Goal: Task Accomplishment & Management: Manage account settings

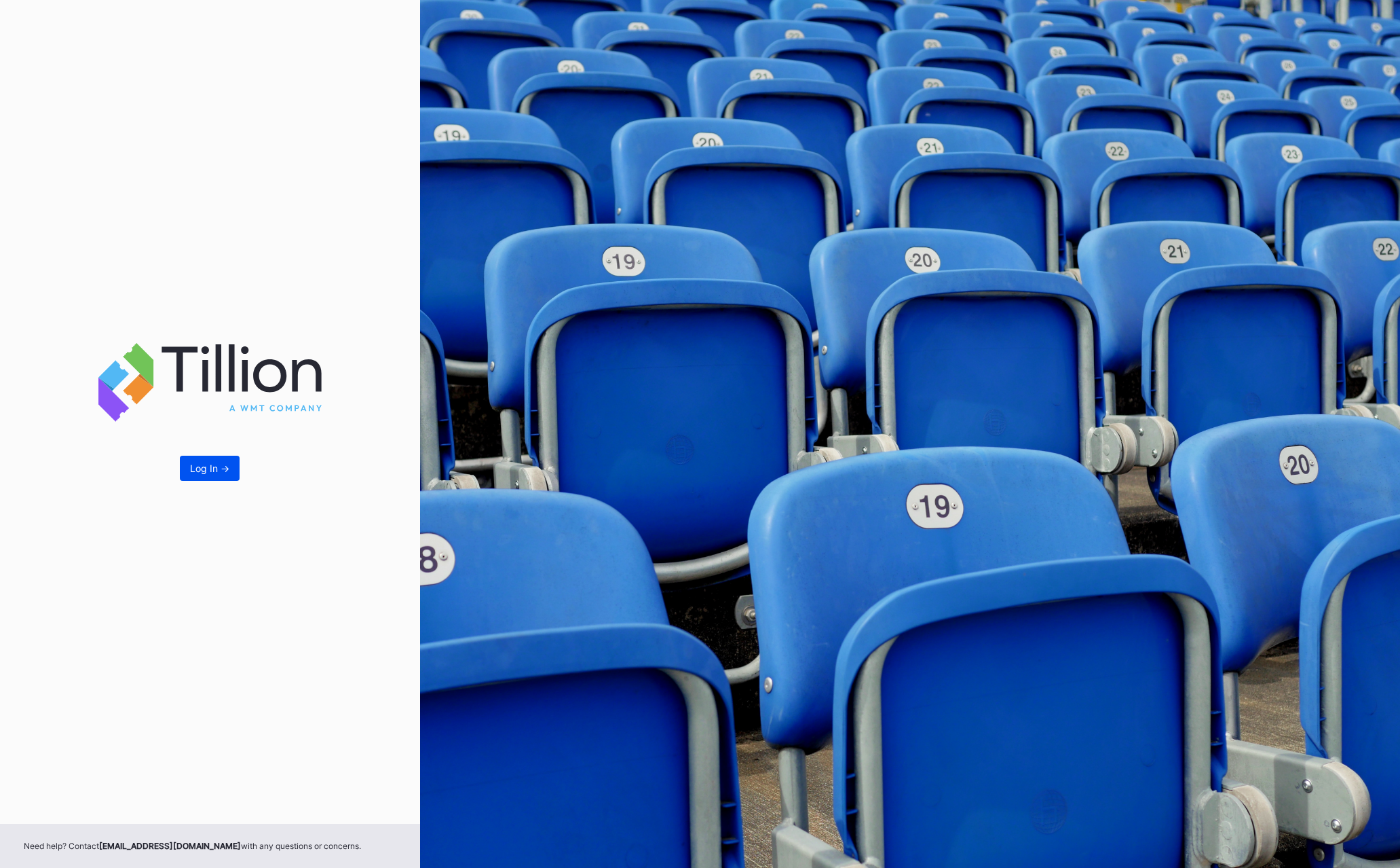
click at [187, 464] on button "Log In ->" at bounding box center [209, 468] width 60 height 25
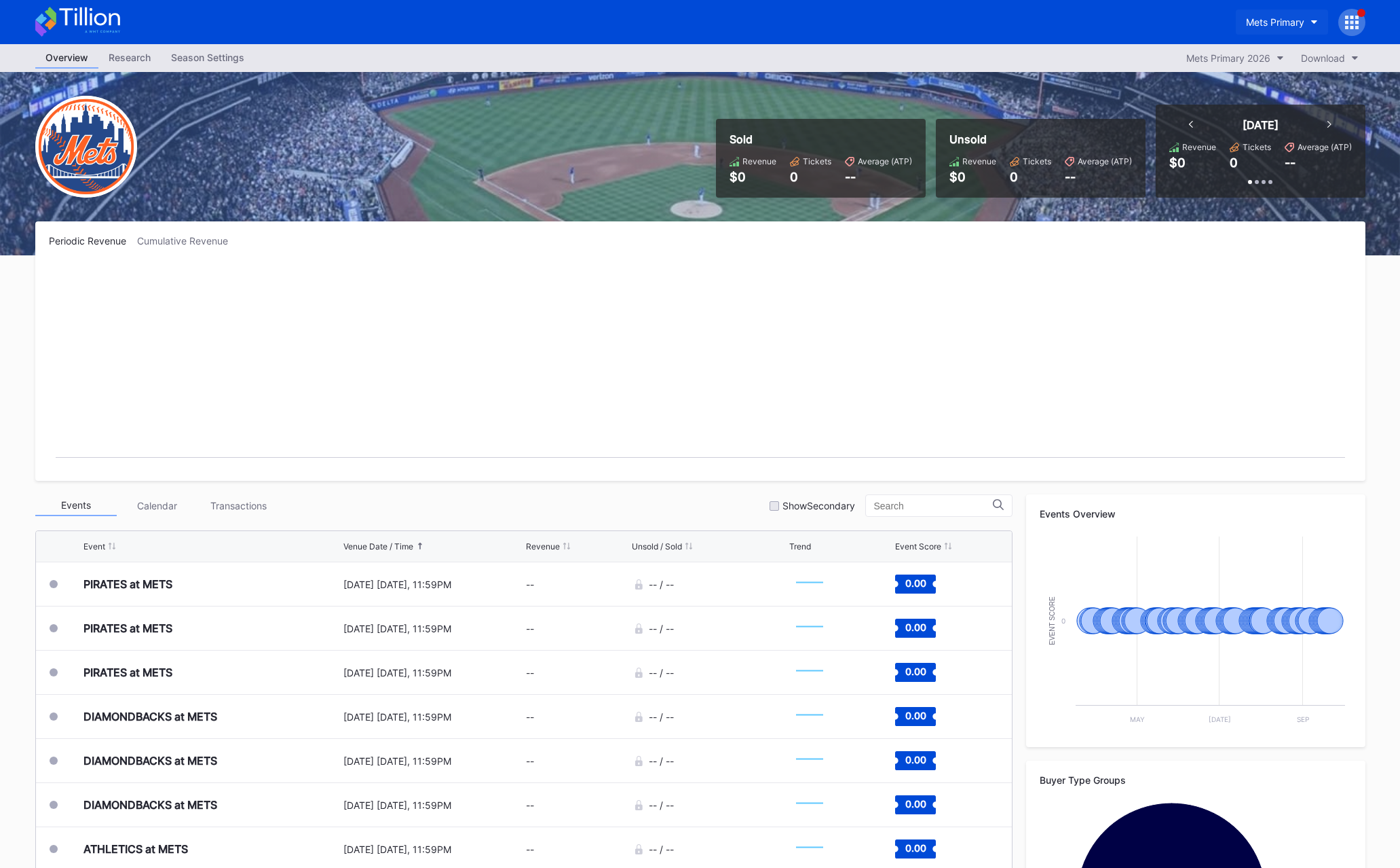
click at [1293, 17] on div "Mets Primary" at bounding box center [1276, 21] width 59 height 12
type input "cohe"
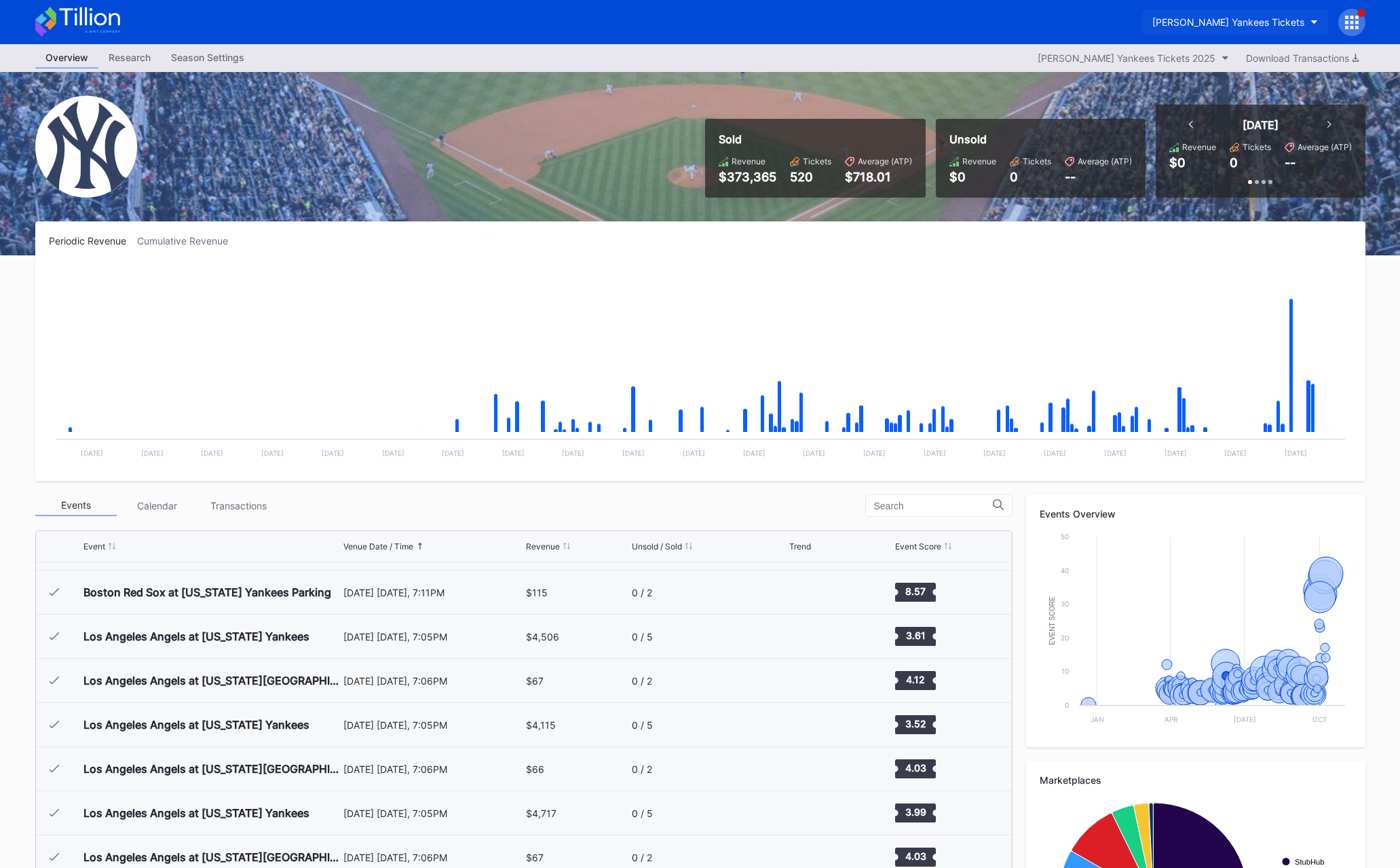
click at [1261, 31] on button "[PERSON_NAME] Yankees Tickets" at bounding box center [1235, 22] width 186 height 25
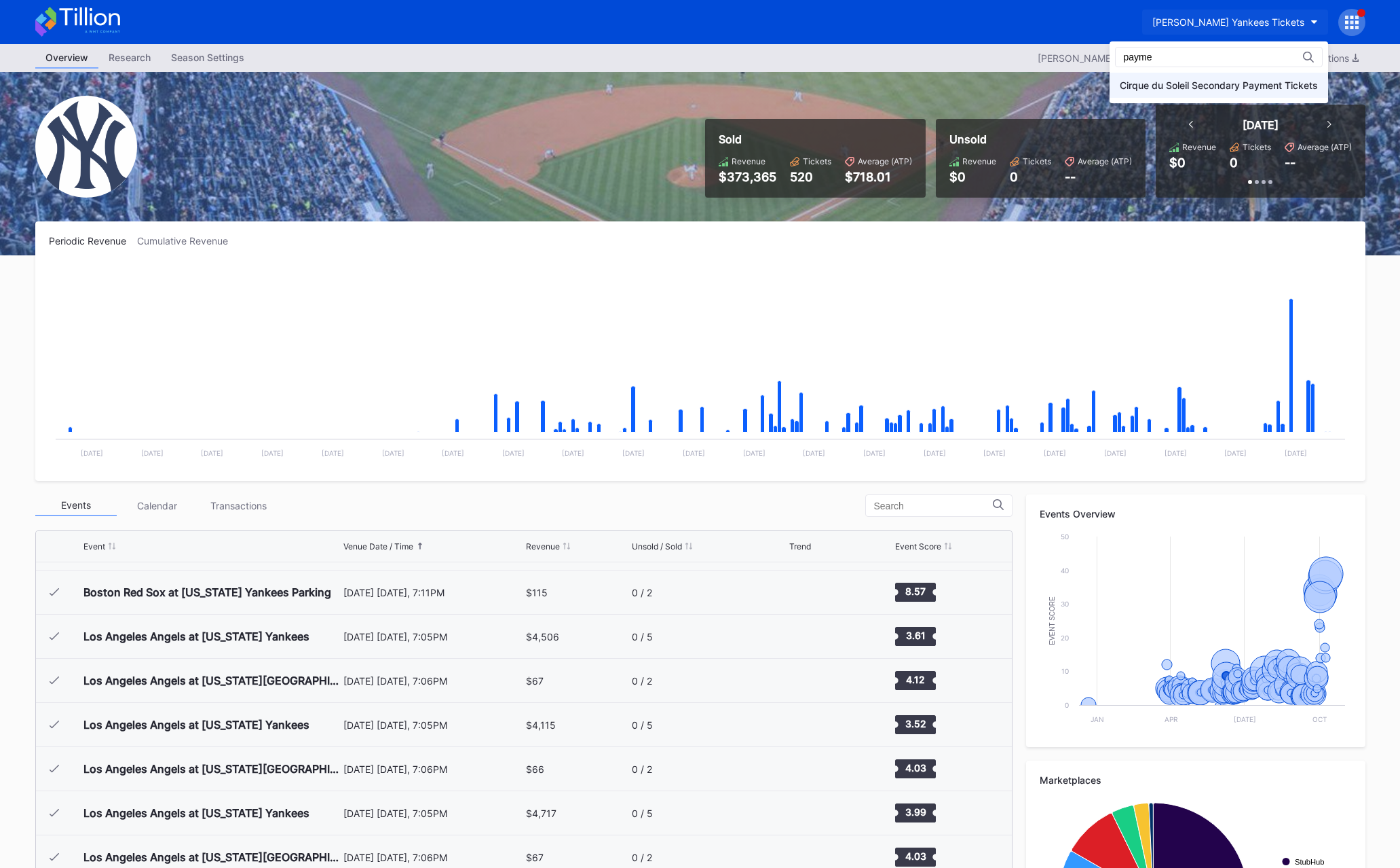
type input "payme"
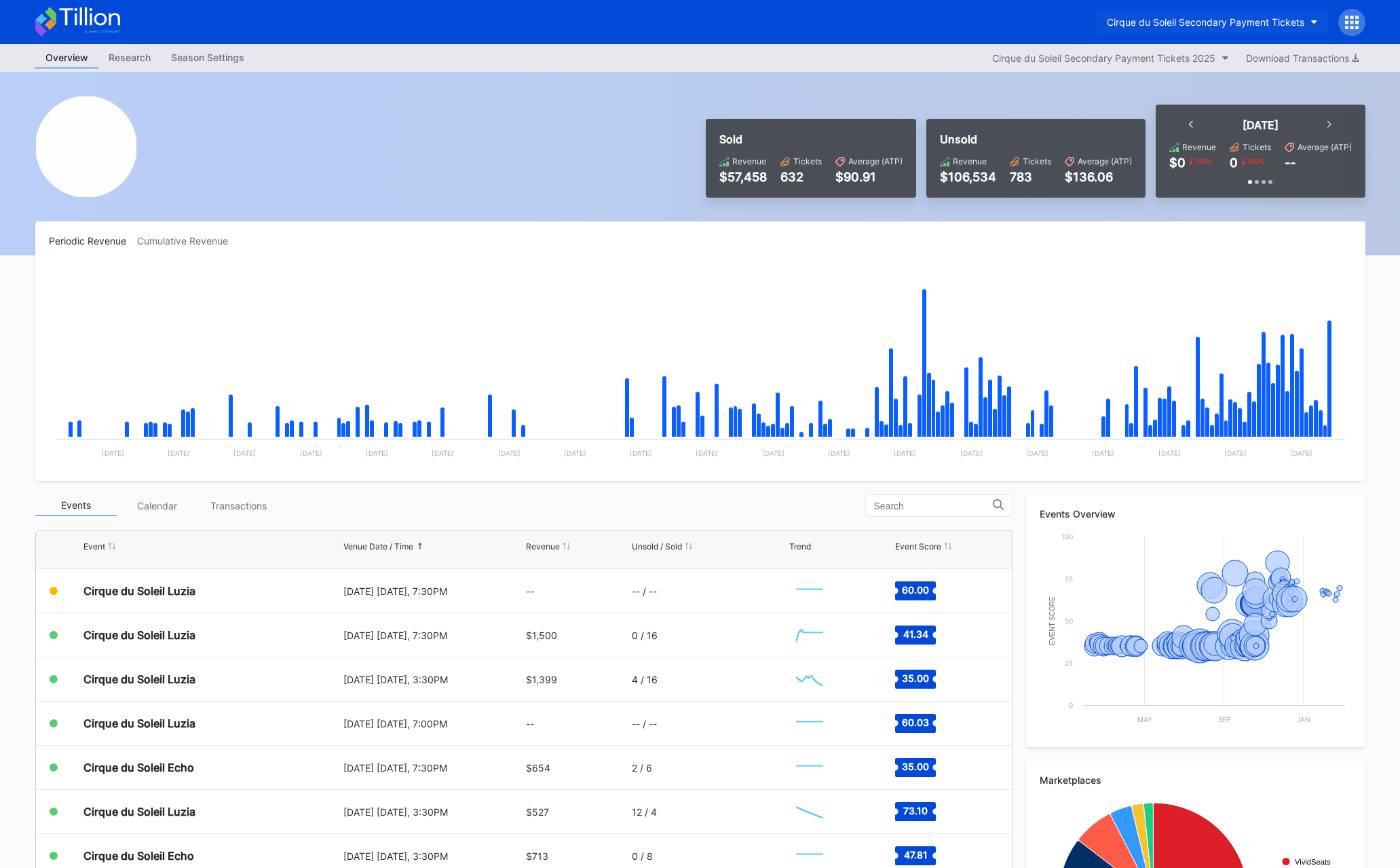
click at [1248, 16] on div "Cirque du Soleil Secondary Payment Tickets" at bounding box center [1205, 21] width 197 height 12
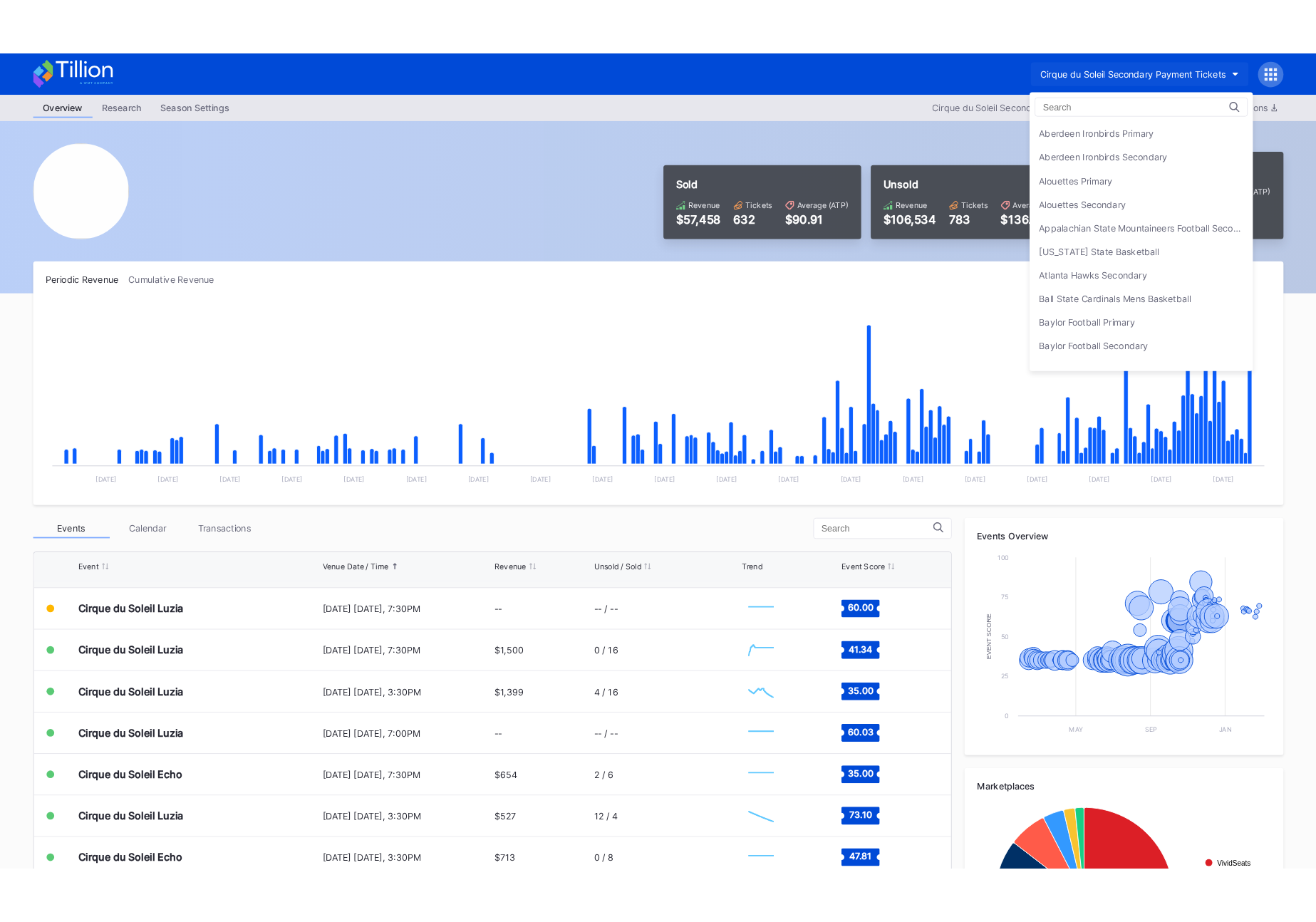
scroll to position [764, 0]
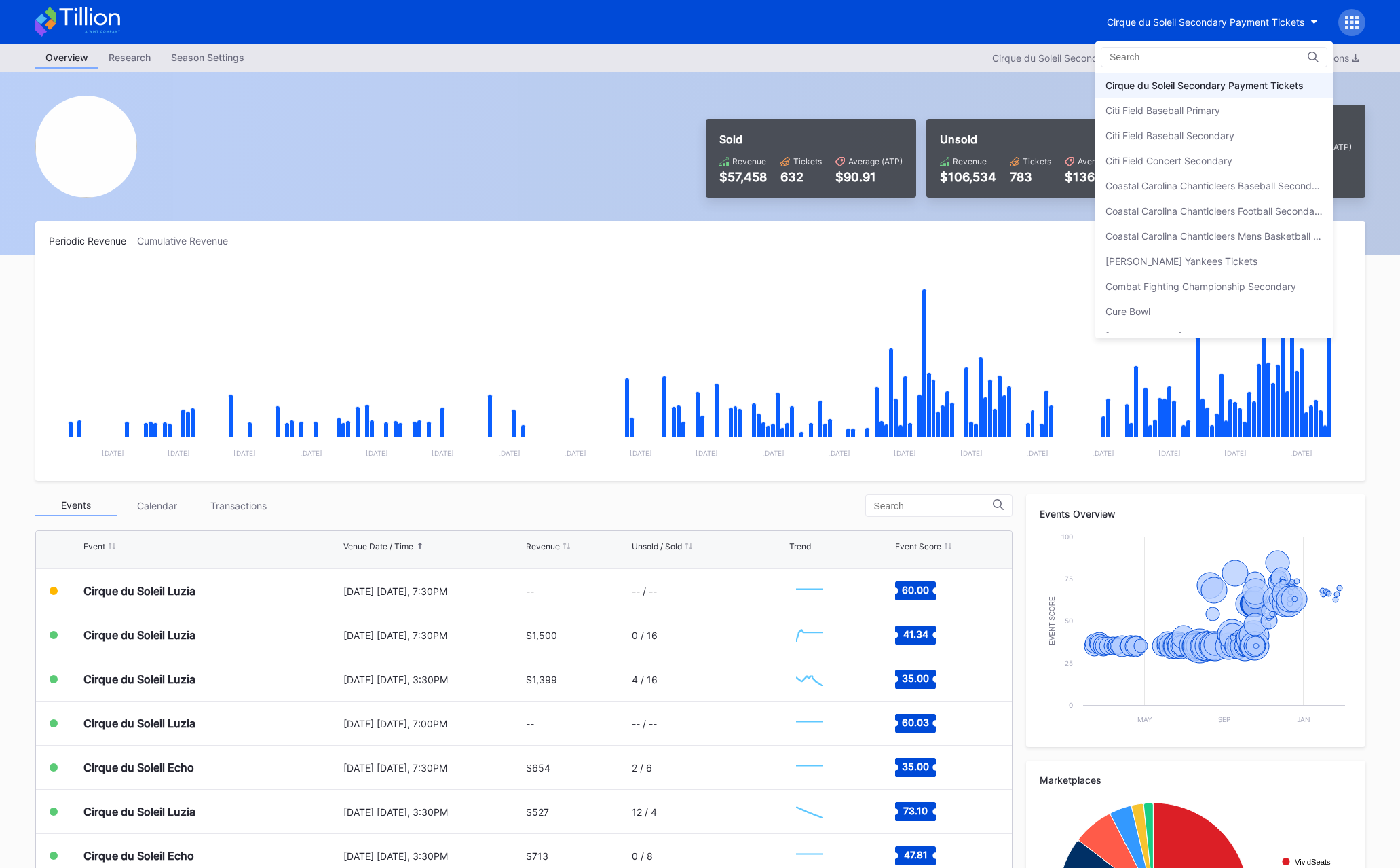
click at [1208, 59] on input at bounding box center [1170, 57] width 119 height 11
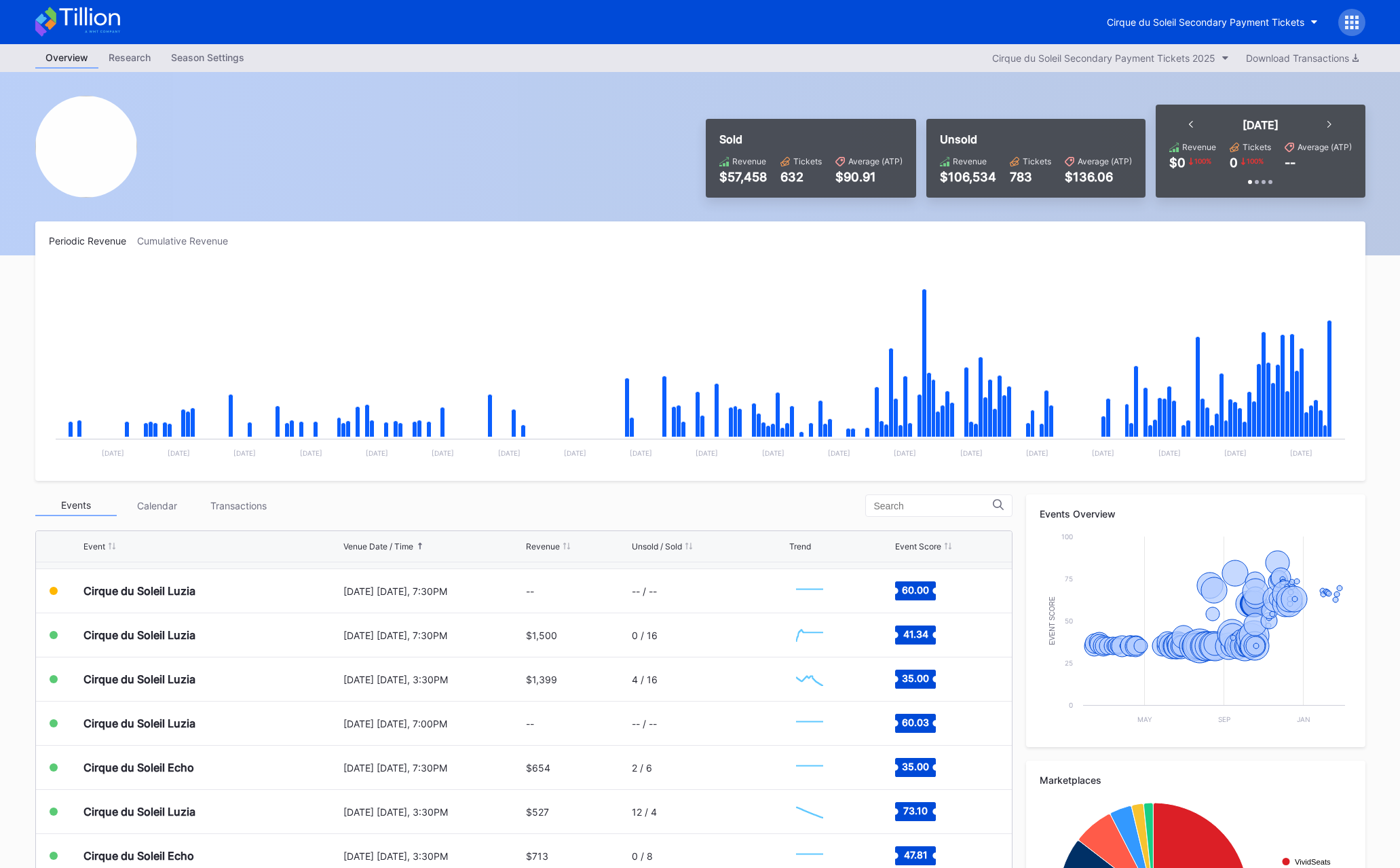
click at [1326, 39] on div "Cirque du Soleil Secondary Payment Tickets" at bounding box center [700, 22] width 1357 height 44
click at [772, 24] on div "Cirque du Soleil Secondary Payment Tickets" at bounding box center [700, 22] width 1357 height 44
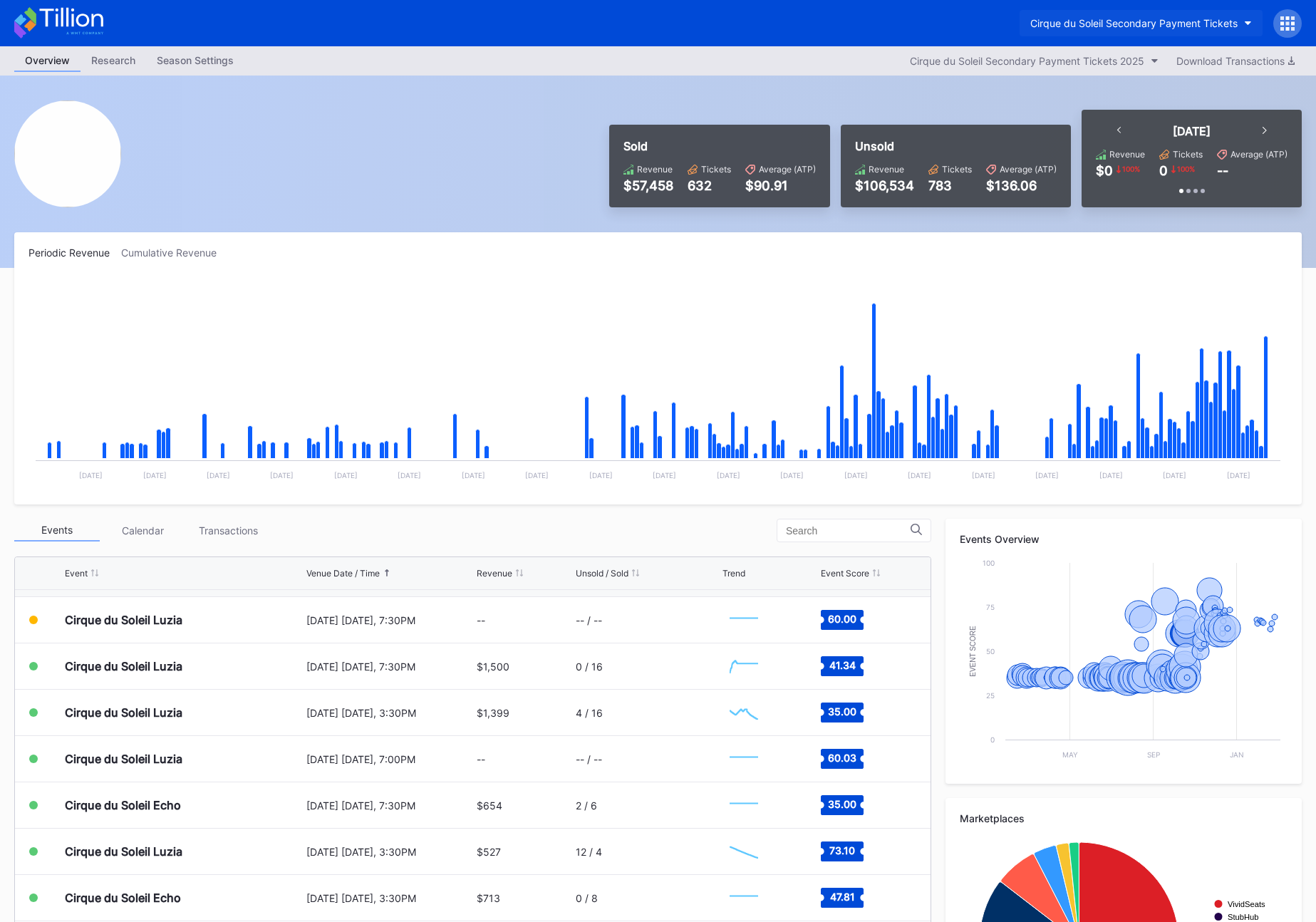
click at [1126, 27] on div "Cirque du Soleil Secondary Payment Tickets" at bounding box center [1134, 22] width 207 height 12
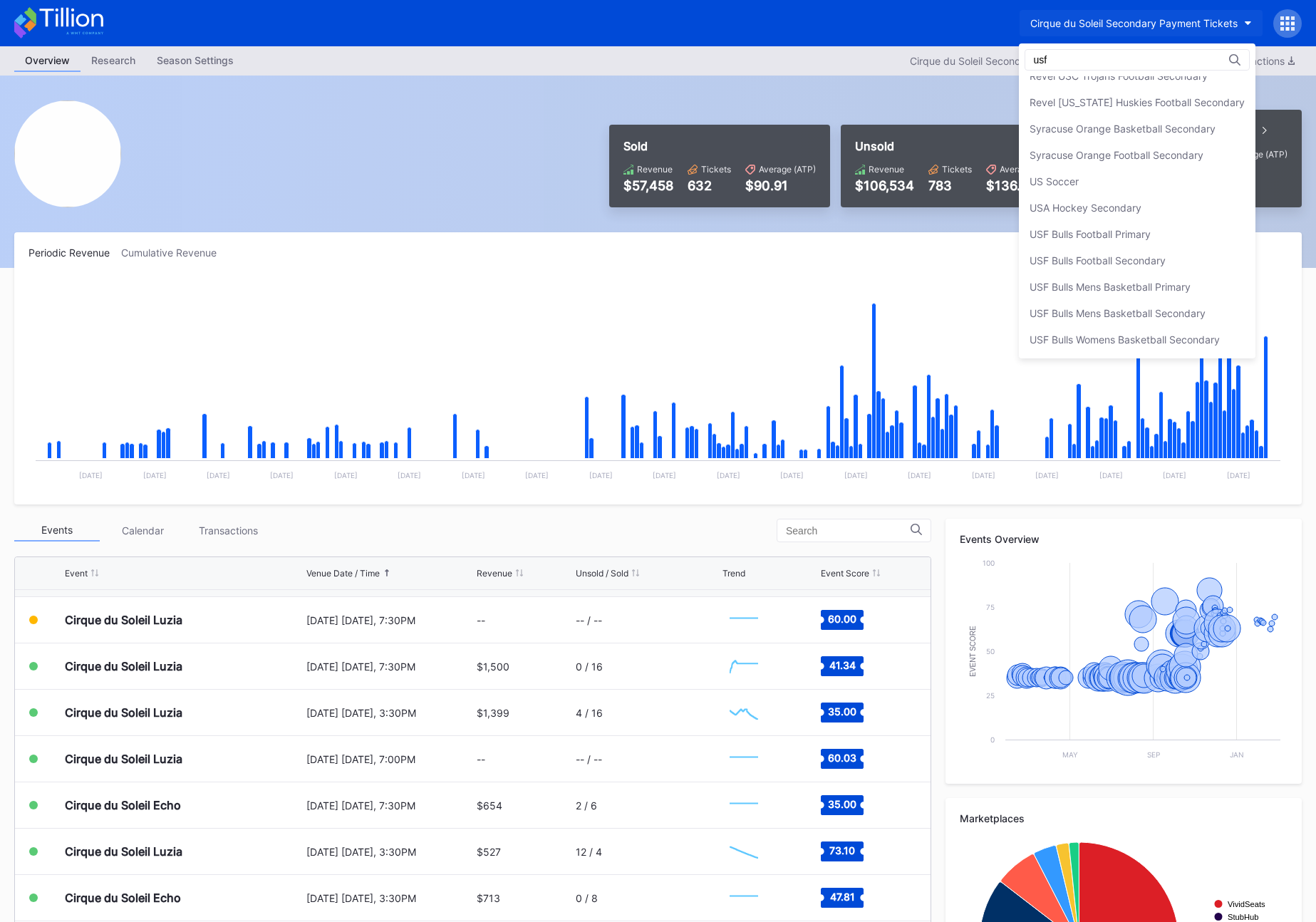
scroll to position [0, 0]
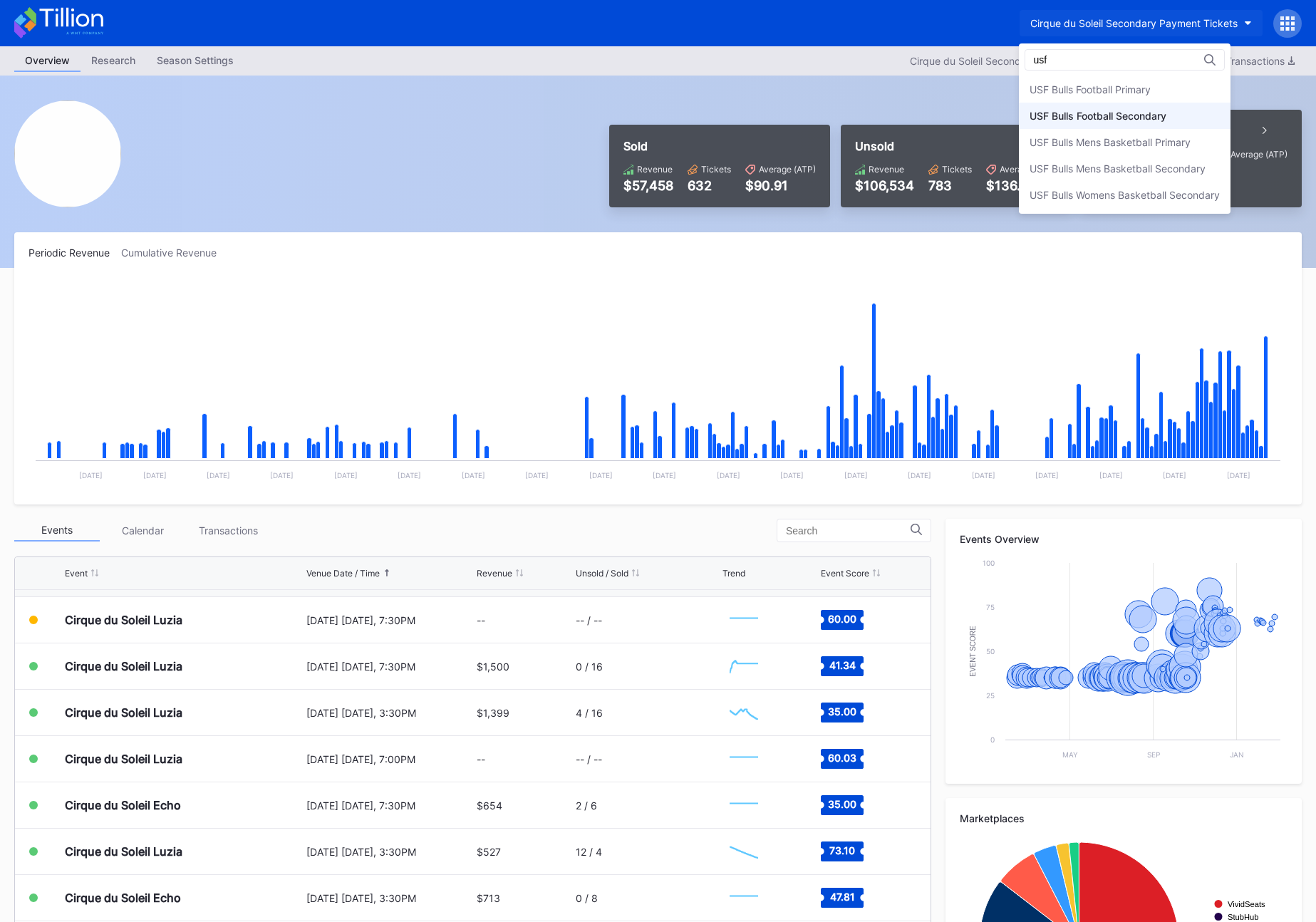
type input "usf"
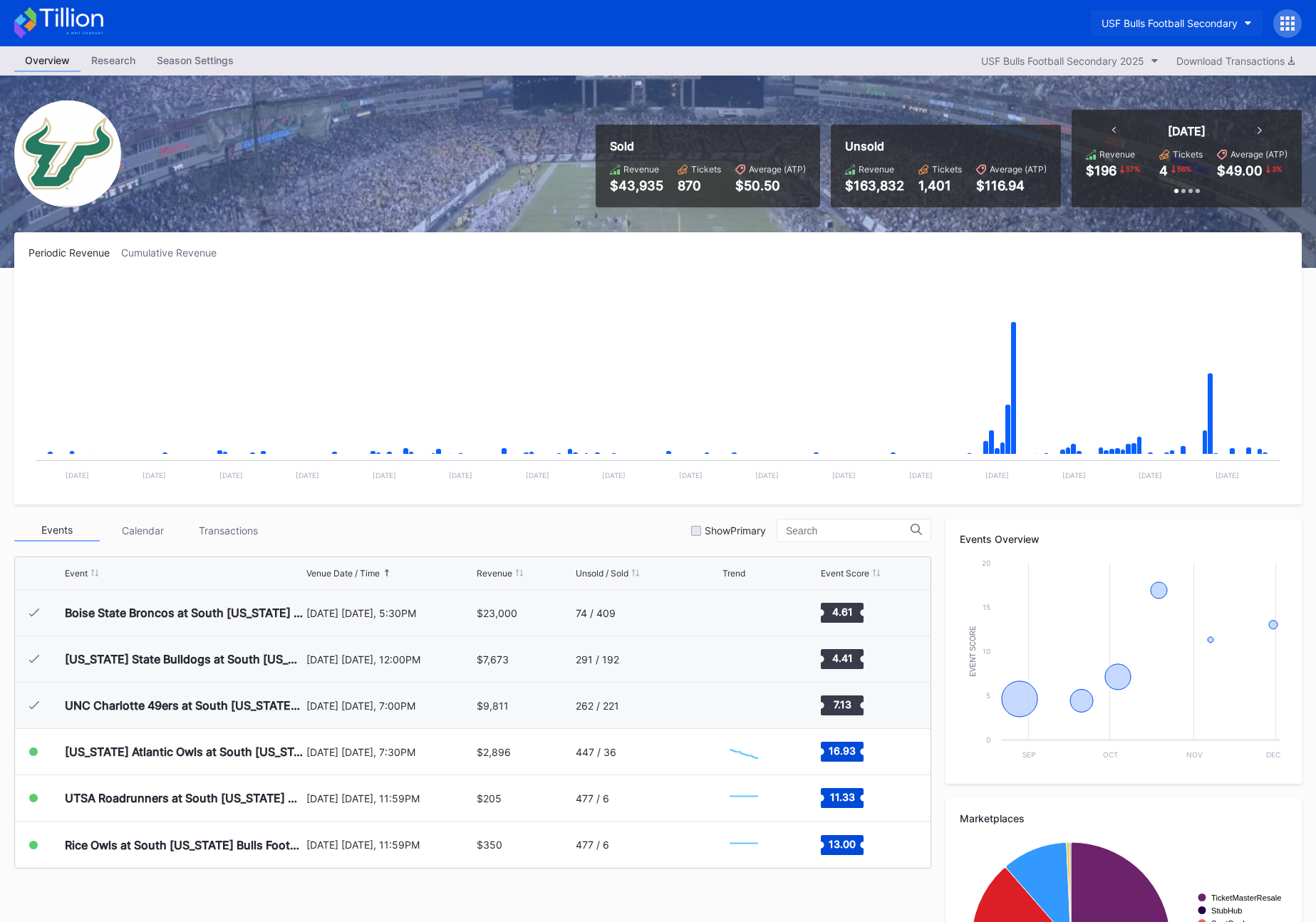
click at [1125, 27] on div "USF Bulls Football Secondary" at bounding box center [1170, 22] width 136 height 12
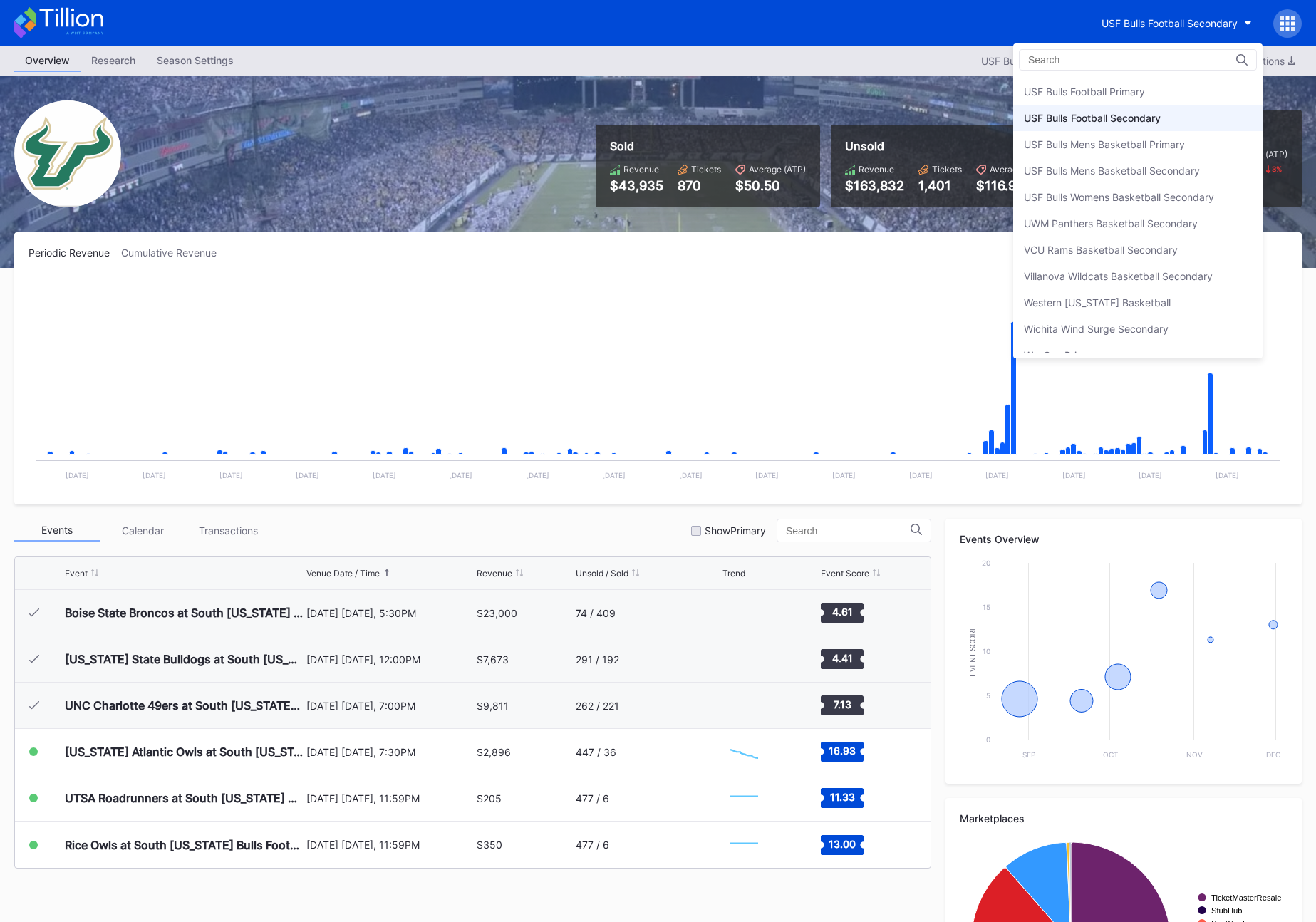
scroll to position [4792, 0]
click at [1119, 91] on div "USF Bulls Football Primary" at bounding box center [1085, 95] width 121 height 12
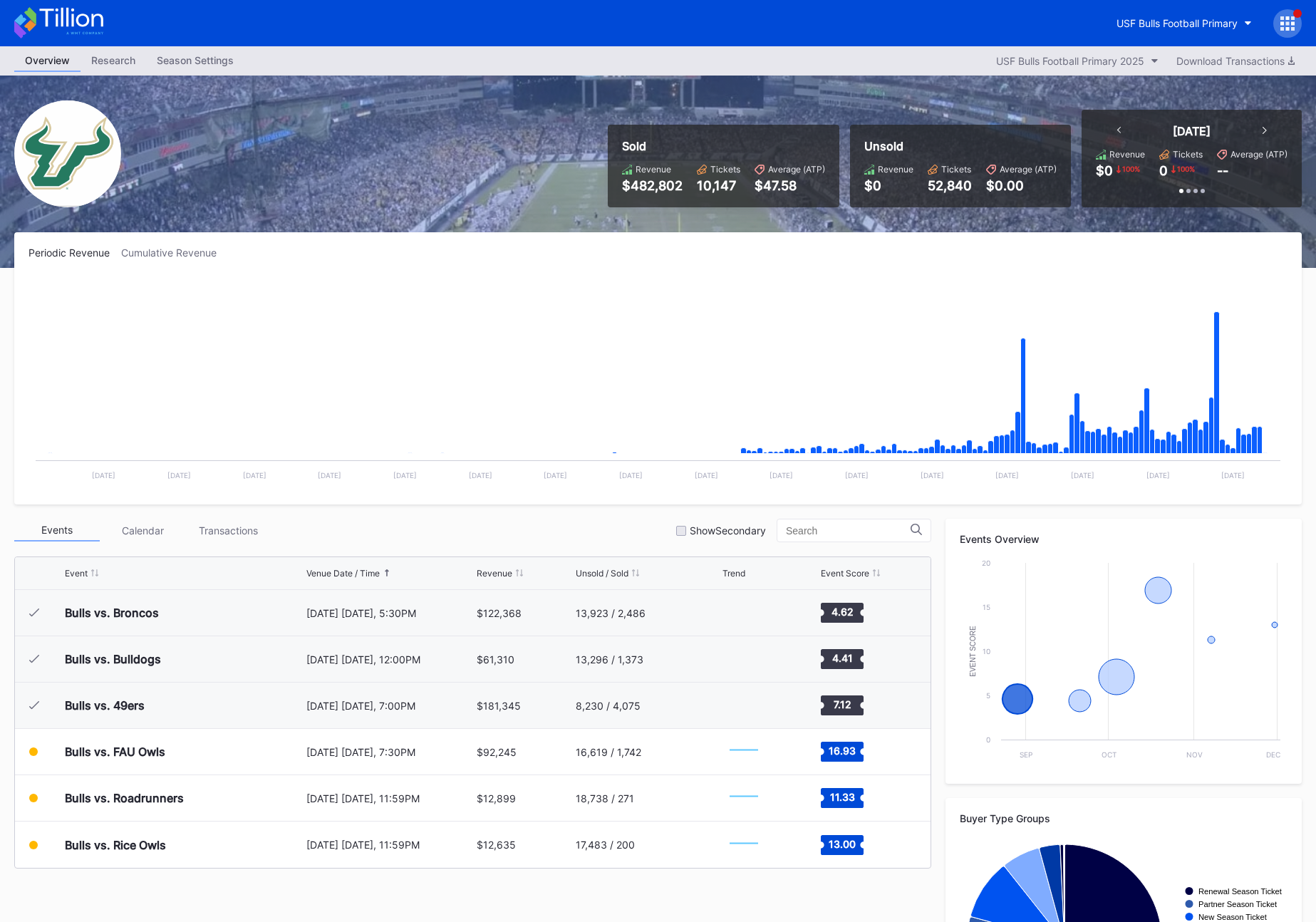
click at [1275, 17] on div at bounding box center [1288, 23] width 29 height 29
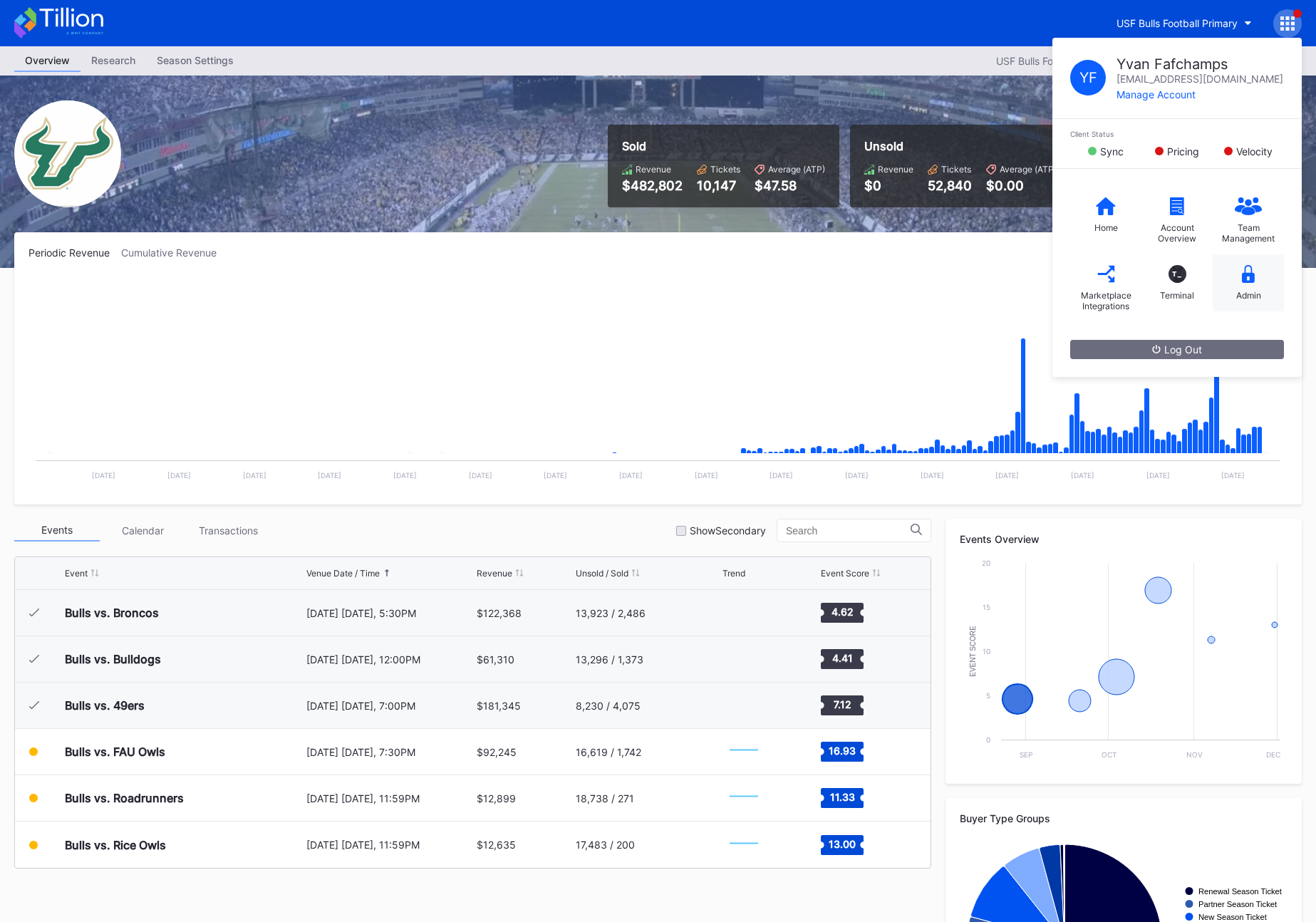
click at [1240, 294] on div "Admin" at bounding box center [1249, 295] width 25 height 10
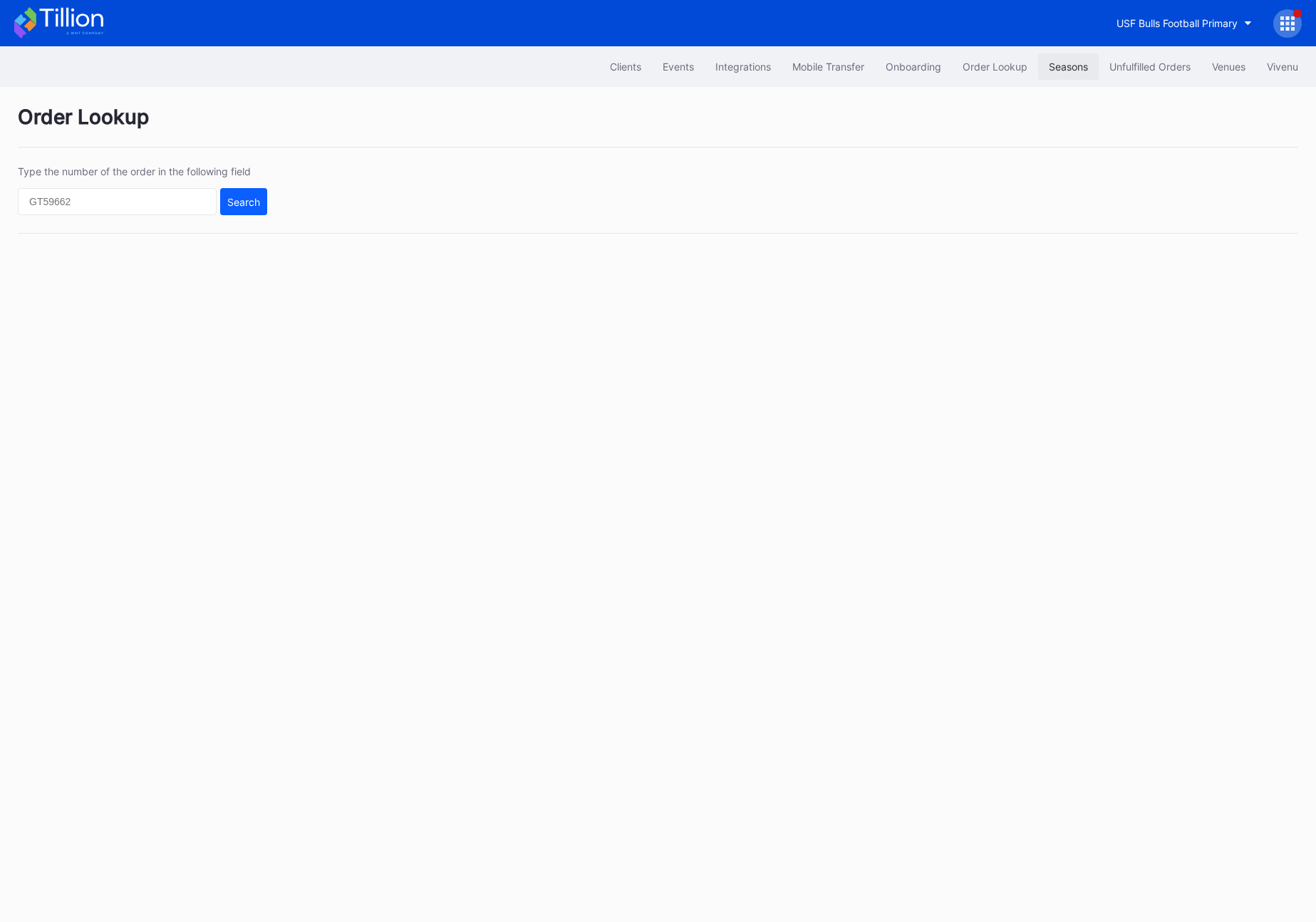
click at [1052, 67] on div "Seasons" at bounding box center [1069, 66] width 39 height 12
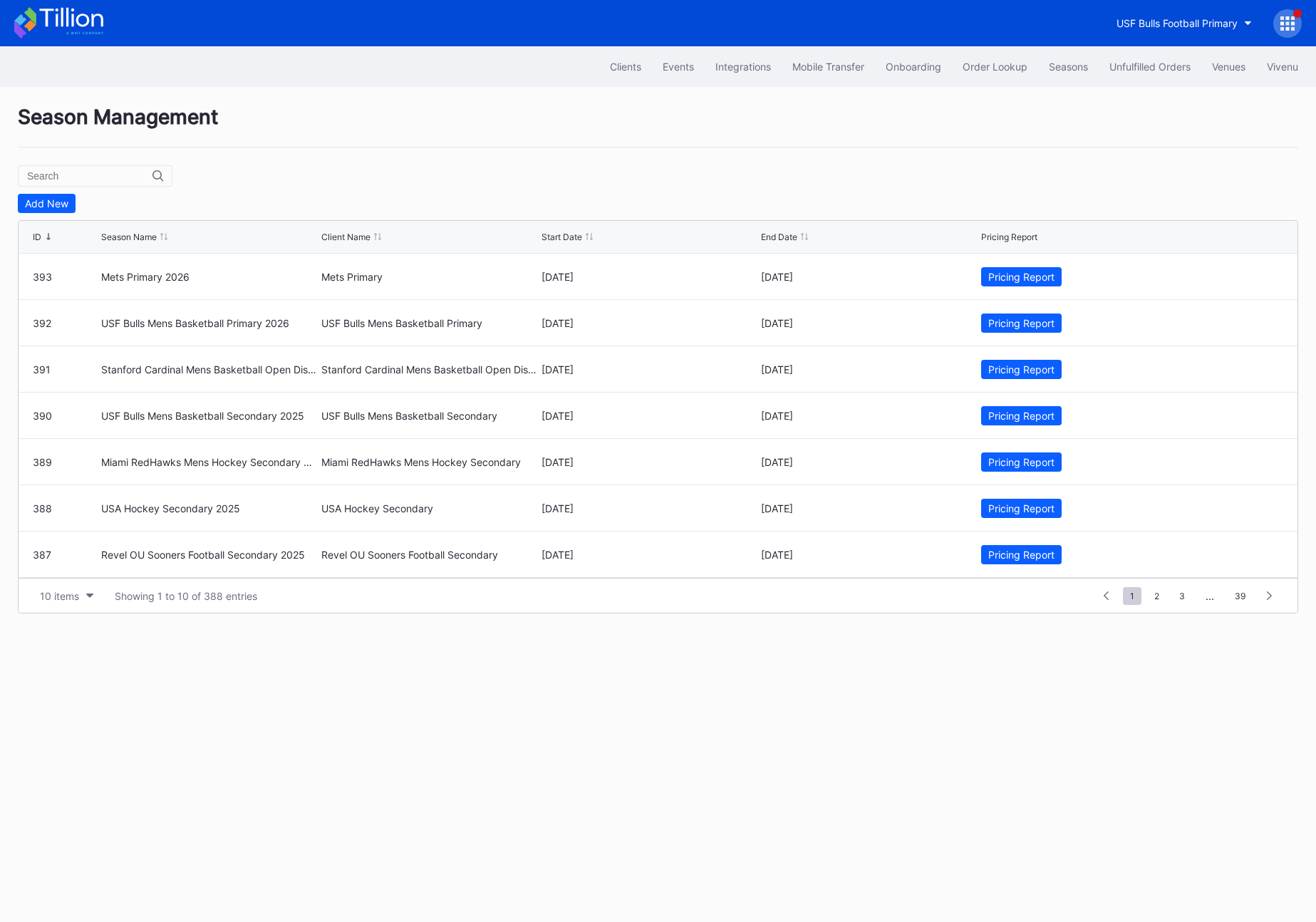
click at [75, 174] on input "text" at bounding box center [90, 176] width 125 height 11
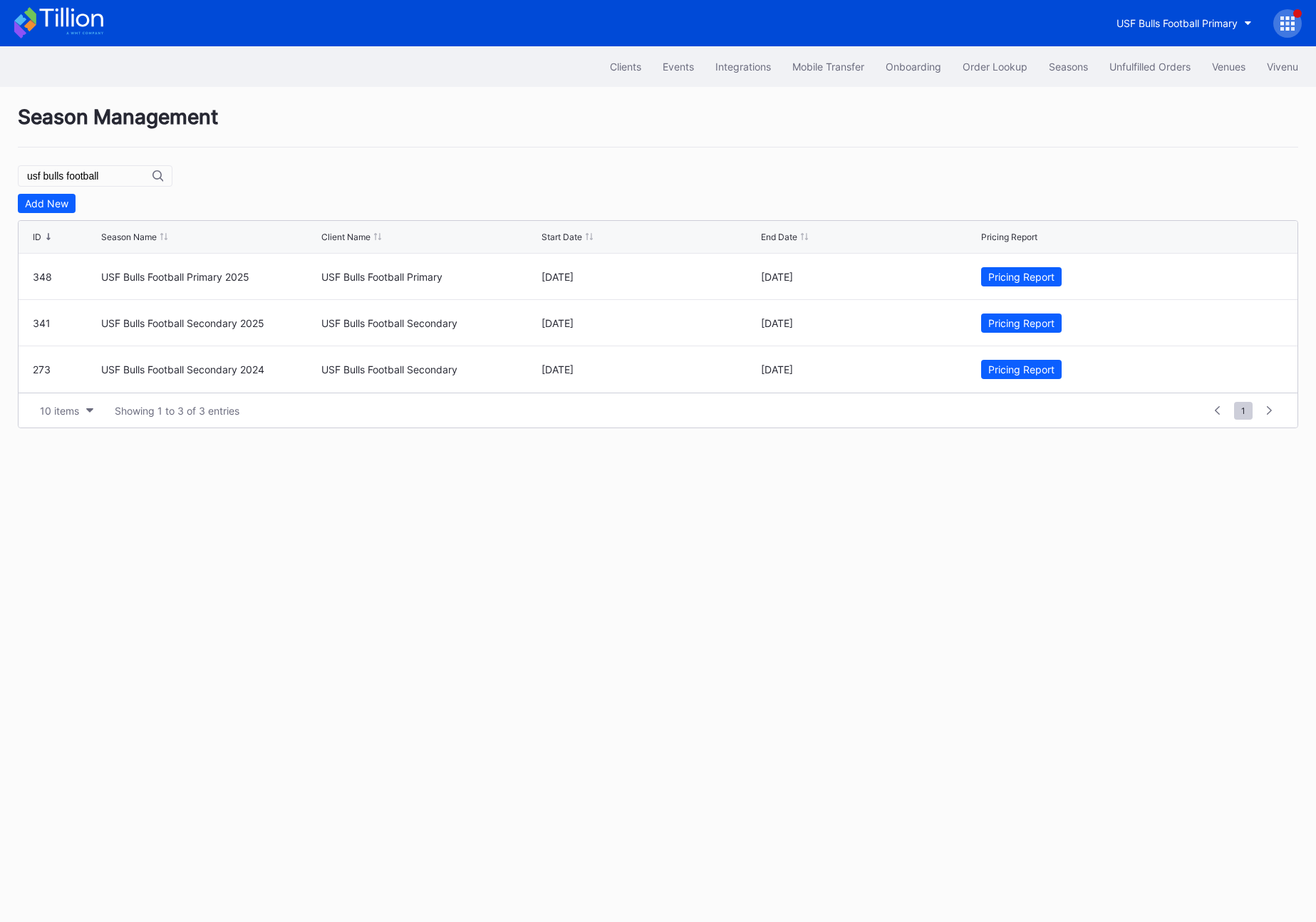
type input "usf bulls football"
click at [346, 158] on div "Season Management usf bulls football Add New ID Season Name Client Name Start D…" at bounding box center [658, 266] width 1316 height 359
click at [1281, 26] on icon at bounding box center [1287, 23] width 14 height 14
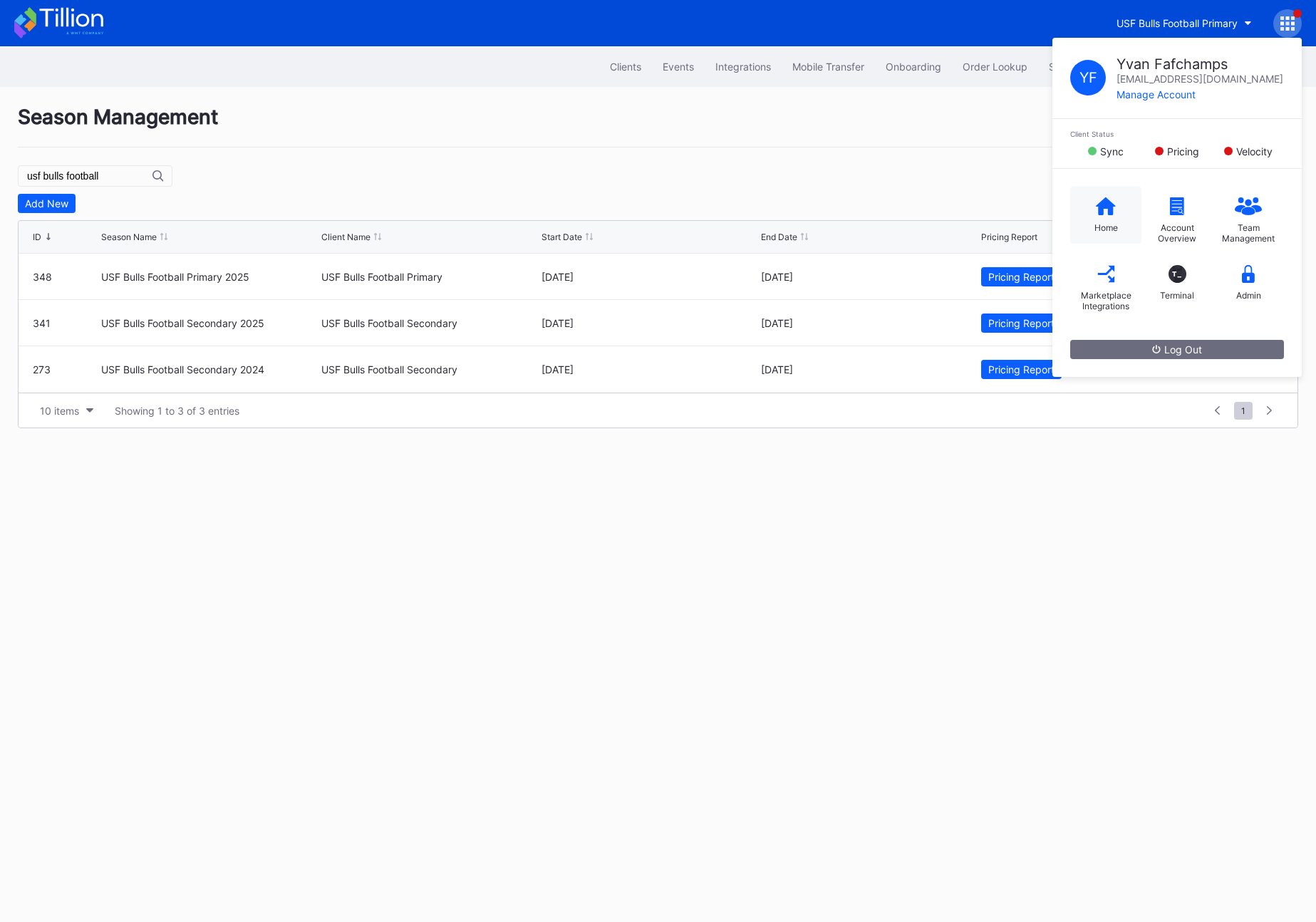
click at [1096, 204] on icon at bounding box center [1105, 205] width 20 height 18
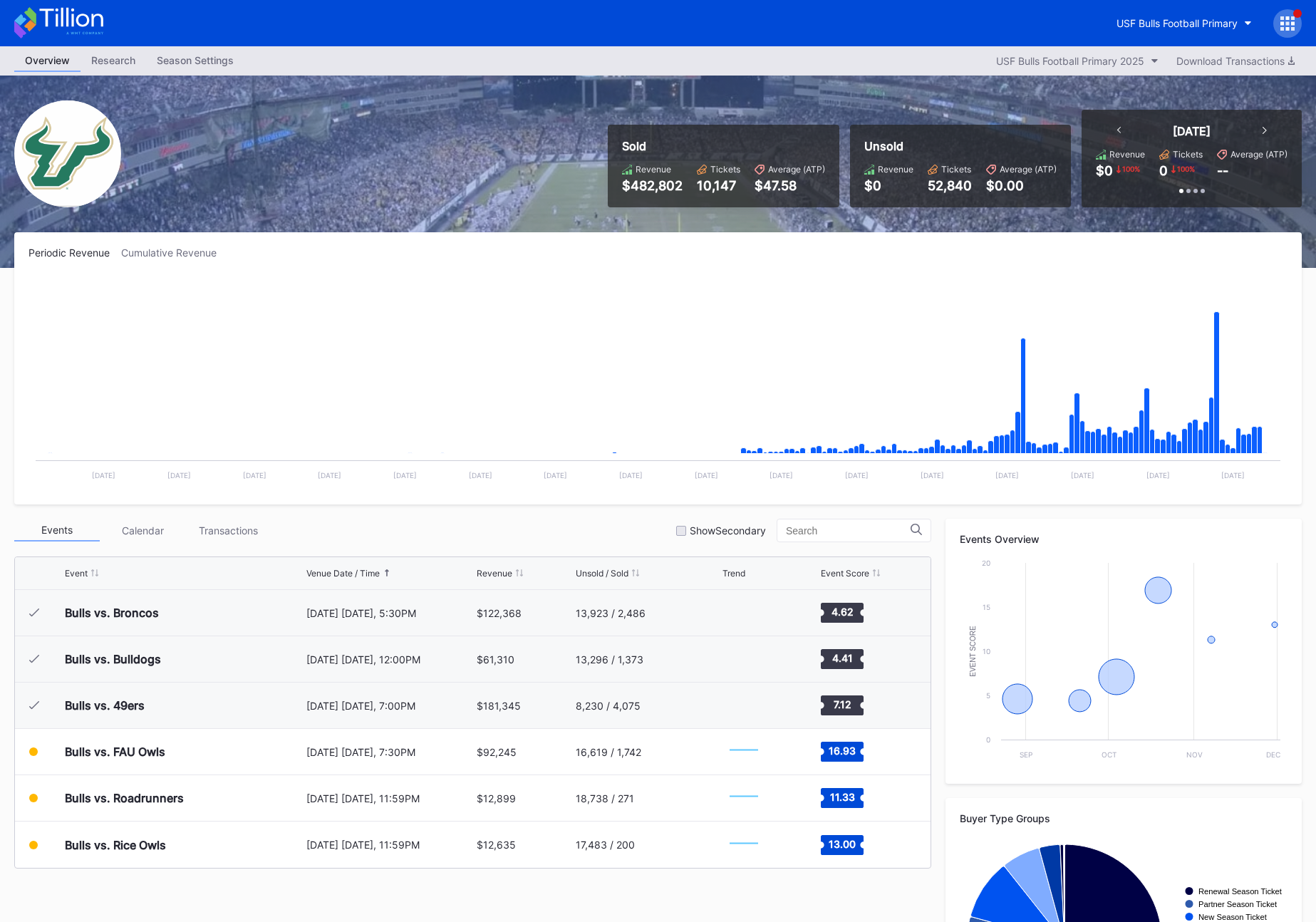
click at [1276, 36] on div "USF Bulls Football Primary" at bounding box center [658, 23] width 1316 height 47
click at [1293, 29] on icon at bounding box center [1294, 29] width 4 height 4
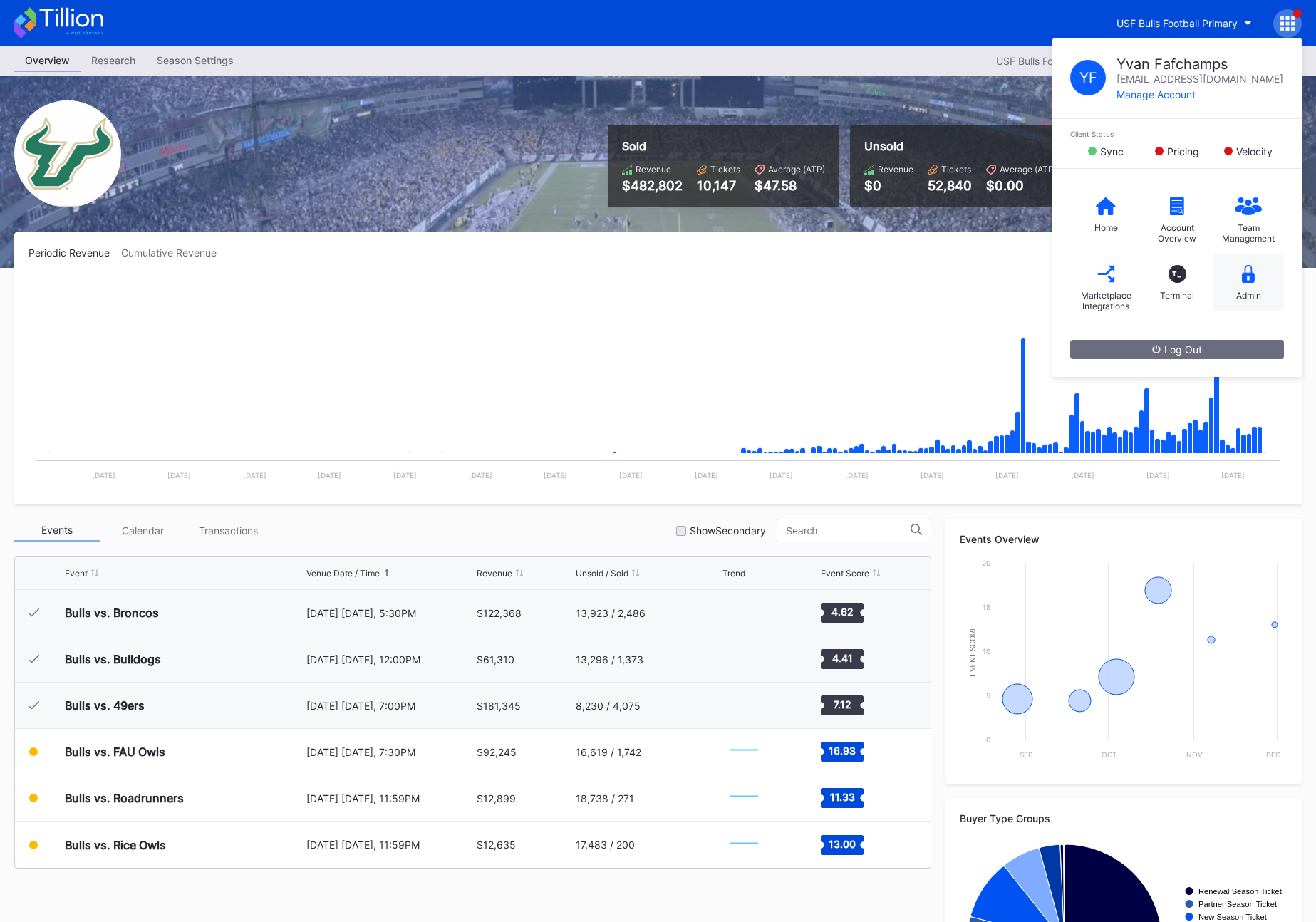
click at [1239, 261] on div "Admin" at bounding box center [1249, 283] width 71 height 57
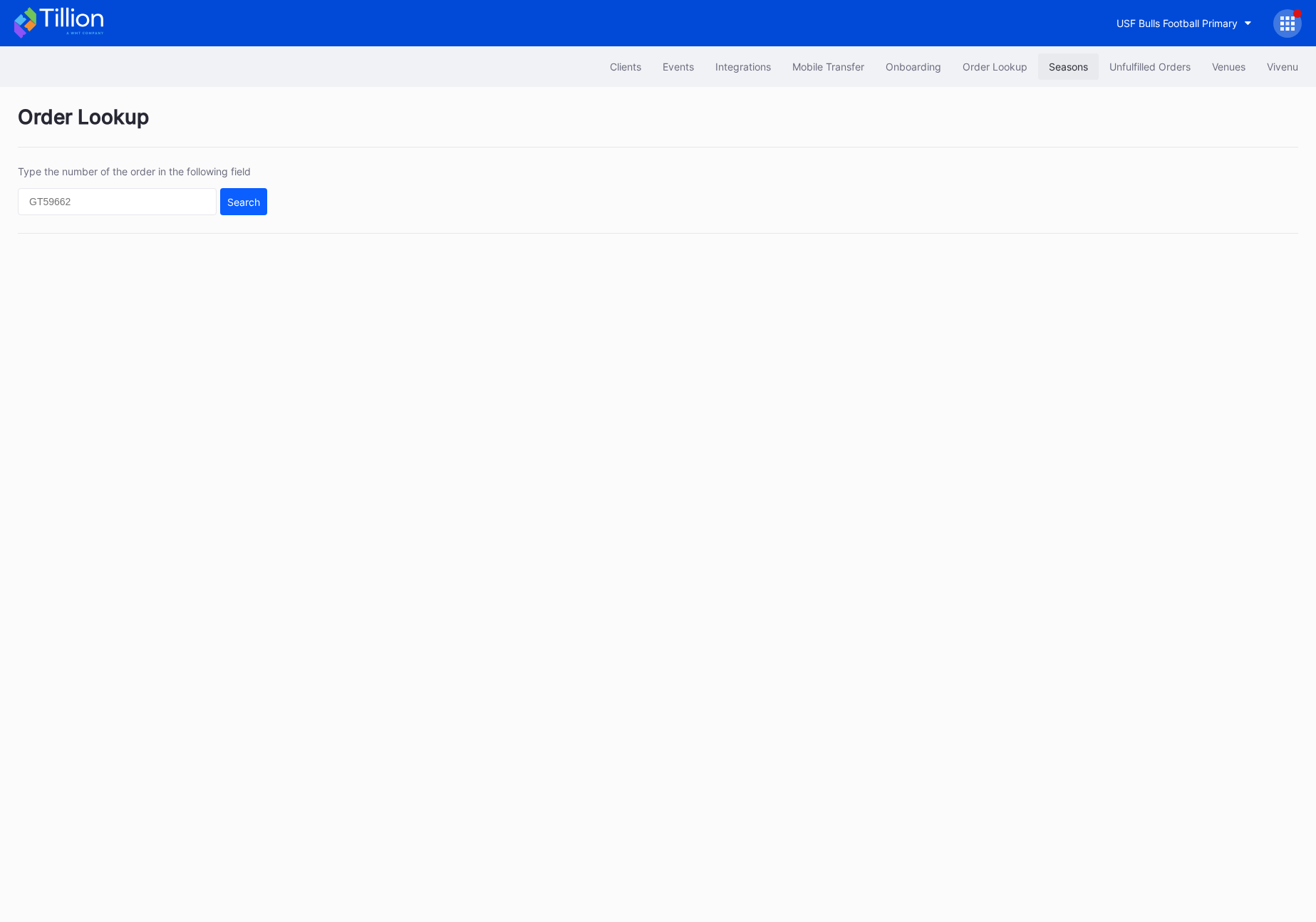
click at [1061, 67] on div "Seasons" at bounding box center [1069, 66] width 39 height 12
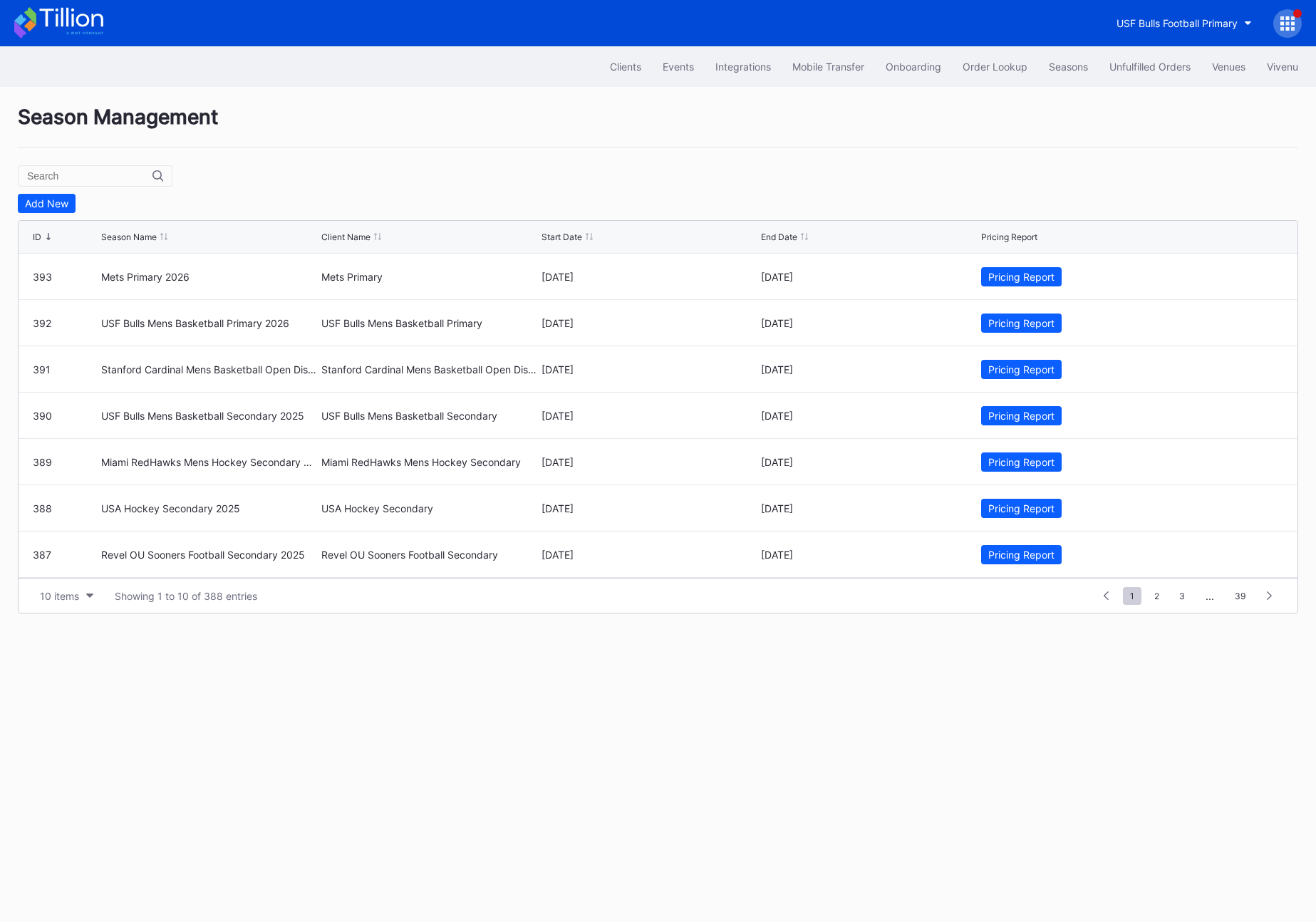
click at [38, 176] on input "text" at bounding box center [90, 176] width 125 height 11
type input "u"
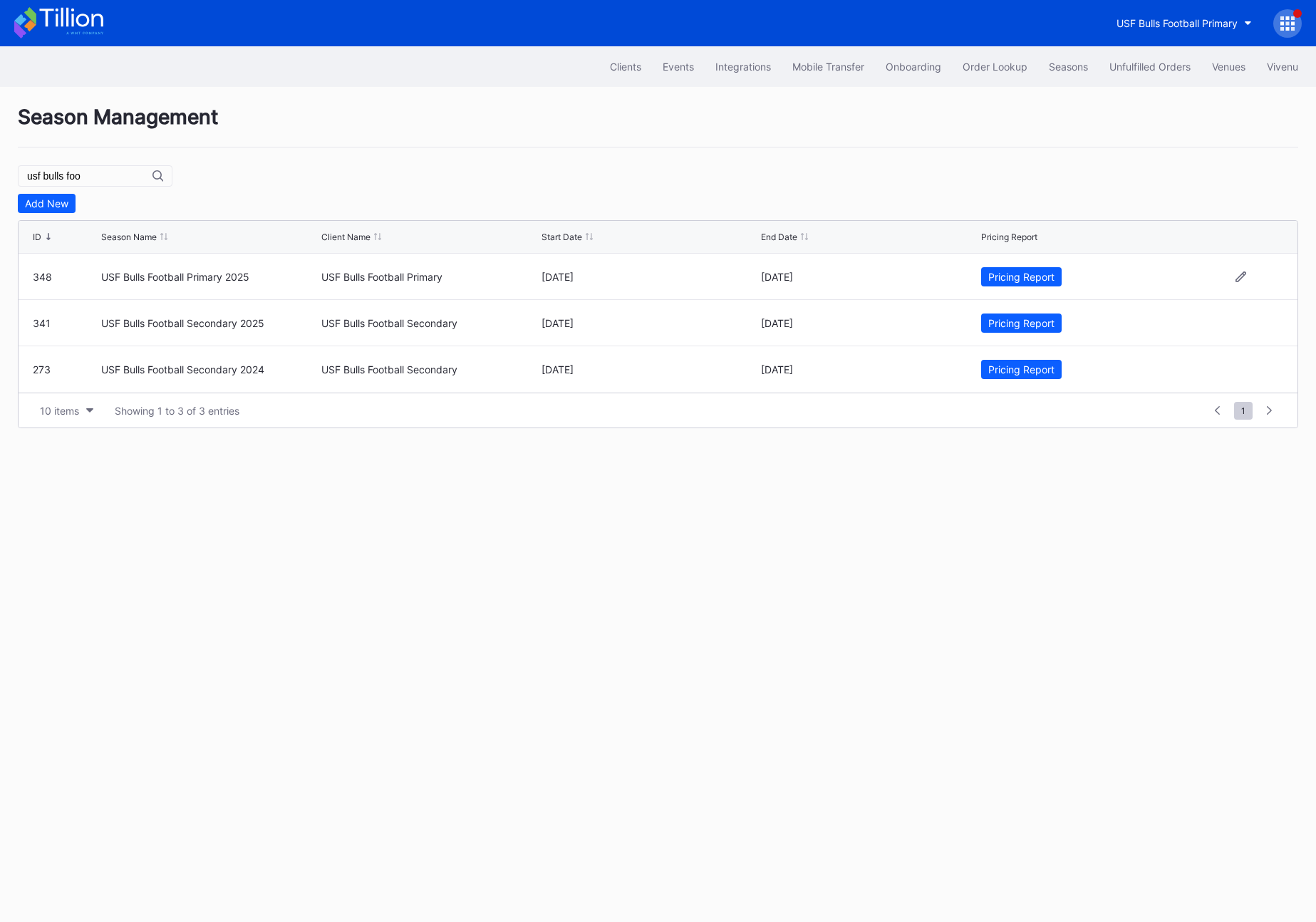
type input "usf bulls foo"
click at [1247, 278] on div at bounding box center [1241, 276] width 86 height 10
click at [1240, 276] on icon at bounding box center [1240, 276] width 10 height 10
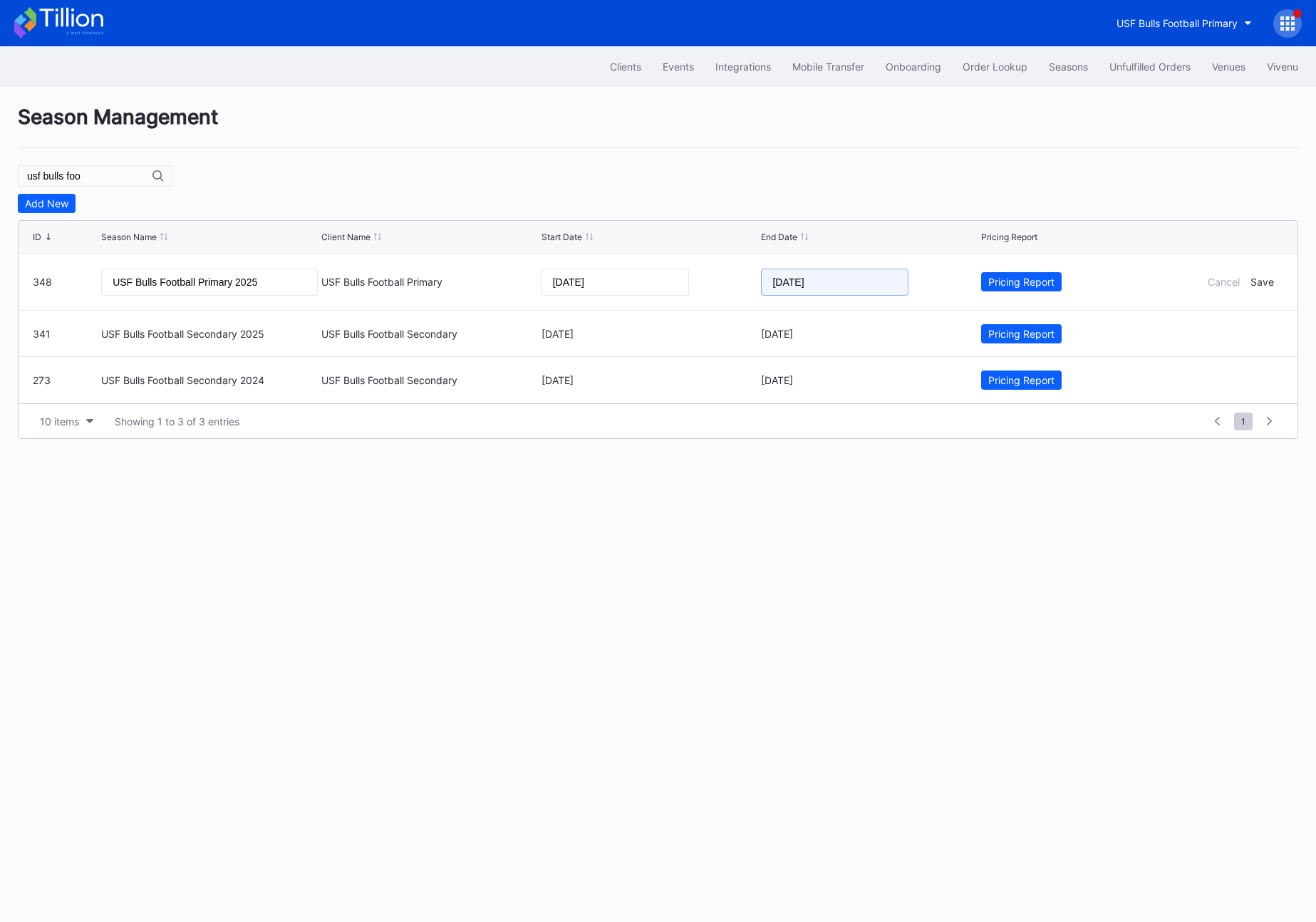
click at [812, 270] on input "[DATE]" at bounding box center [835, 282] width 147 height 27
click at [897, 317] on span "Next Month" at bounding box center [897, 315] width 0 height 17
click at [791, 455] on div "1" at bounding box center [796, 456] width 17 height 17
type input "[DATE]"
click at [791, 463] on div "Clients Events Integrations Mobile Transfer Onboarding Order Lookup Seasons Unf…" at bounding box center [658, 484] width 1316 height 875
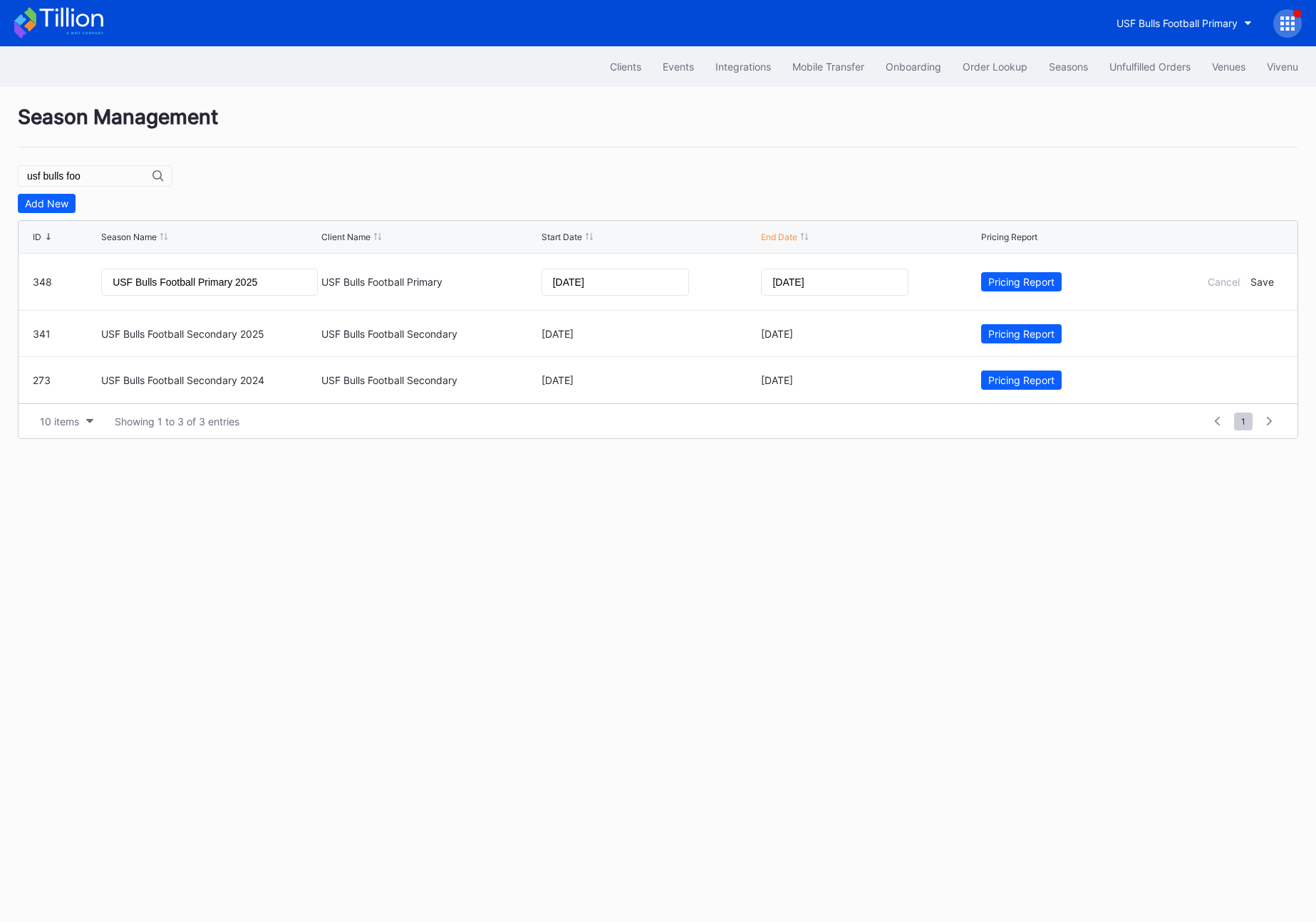
click at [761, 161] on div "Season Management usf bulls foo Add New ID Season Name Client Name Start Date E…" at bounding box center [658, 272] width 1316 height 370
click at [1198, 192] on div "Season Management usf bulls foo Add New ID Season Name Client Name Start Date E…" at bounding box center [658, 272] width 1316 height 370
click at [1264, 283] on div "Save" at bounding box center [1262, 282] width 23 height 12
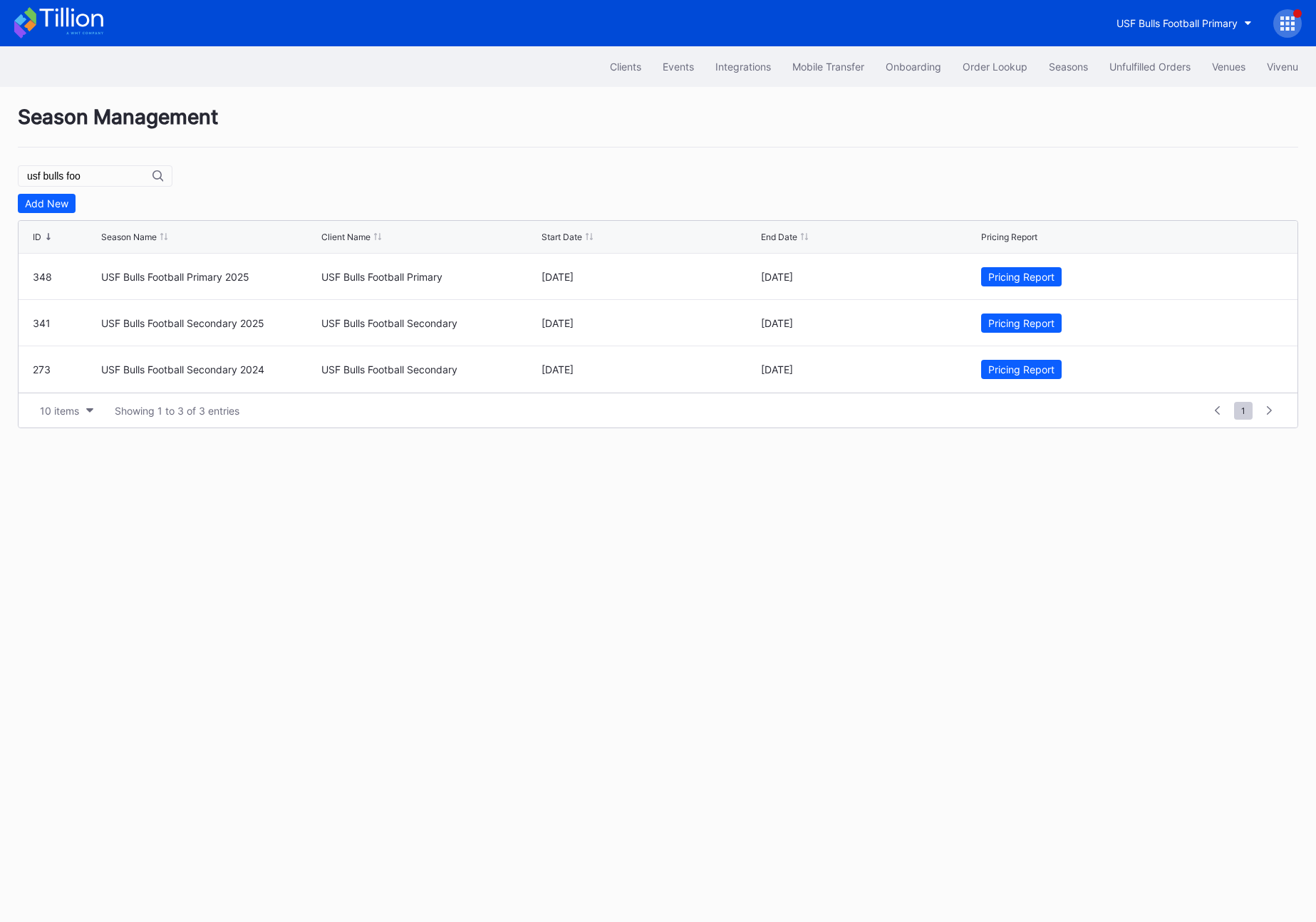
click at [1263, 38] on div "USF Bulls Football Primary" at bounding box center [658, 23] width 1316 height 47
click at [1273, 31] on div "USF Bulls Football Primary" at bounding box center [1204, 23] width 196 height 29
click at [1283, 27] on icon at bounding box center [1282, 29] width 4 height 4
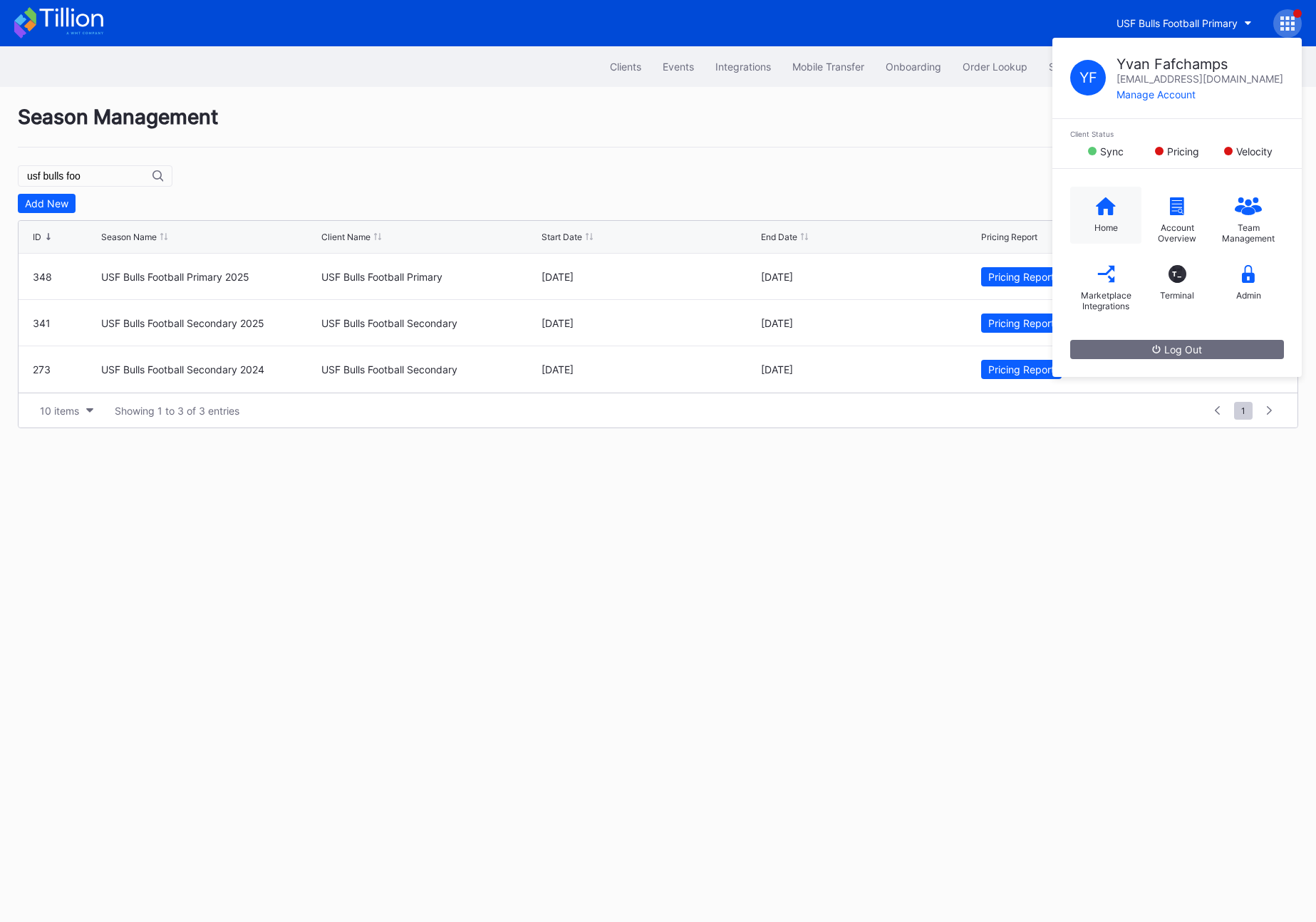
click at [1096, 225] on div "Home" at bounding box center [1106, 227] width 23 height 10
